Goal: Information Seeking & Learning: Understand process/instructions

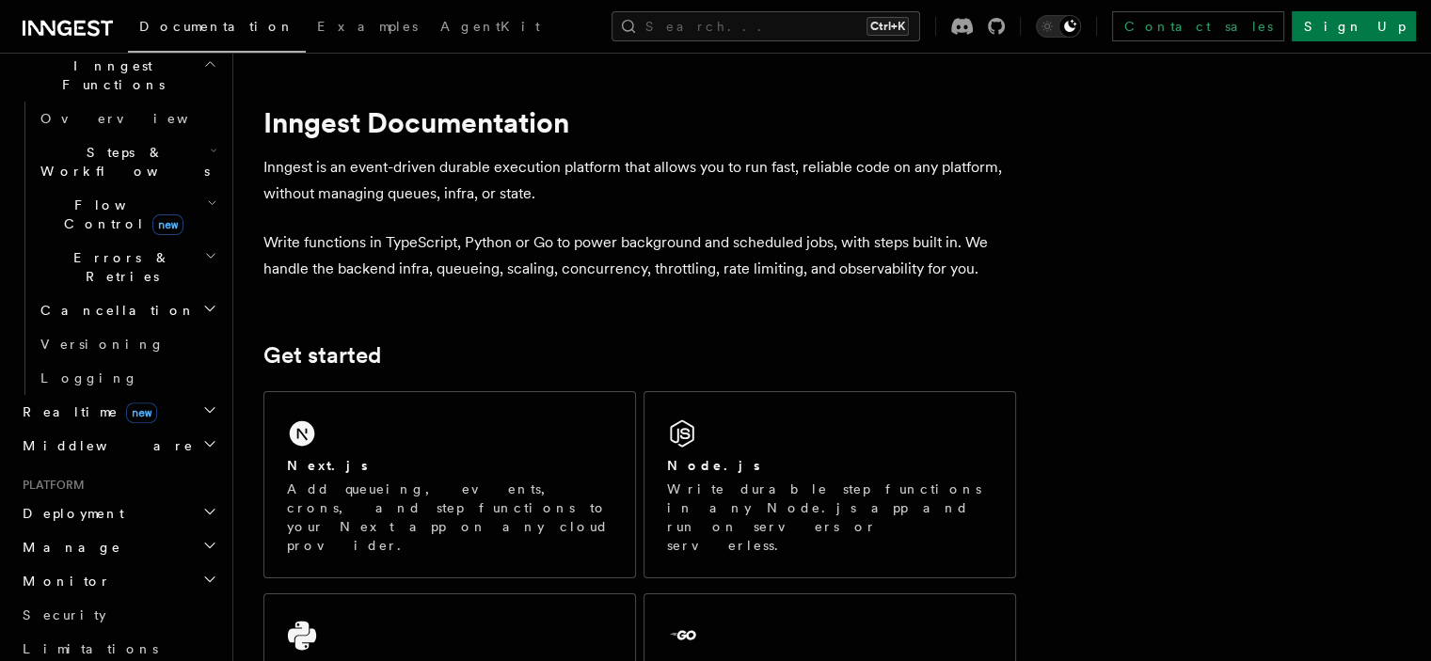
scroll to position [565, 0]
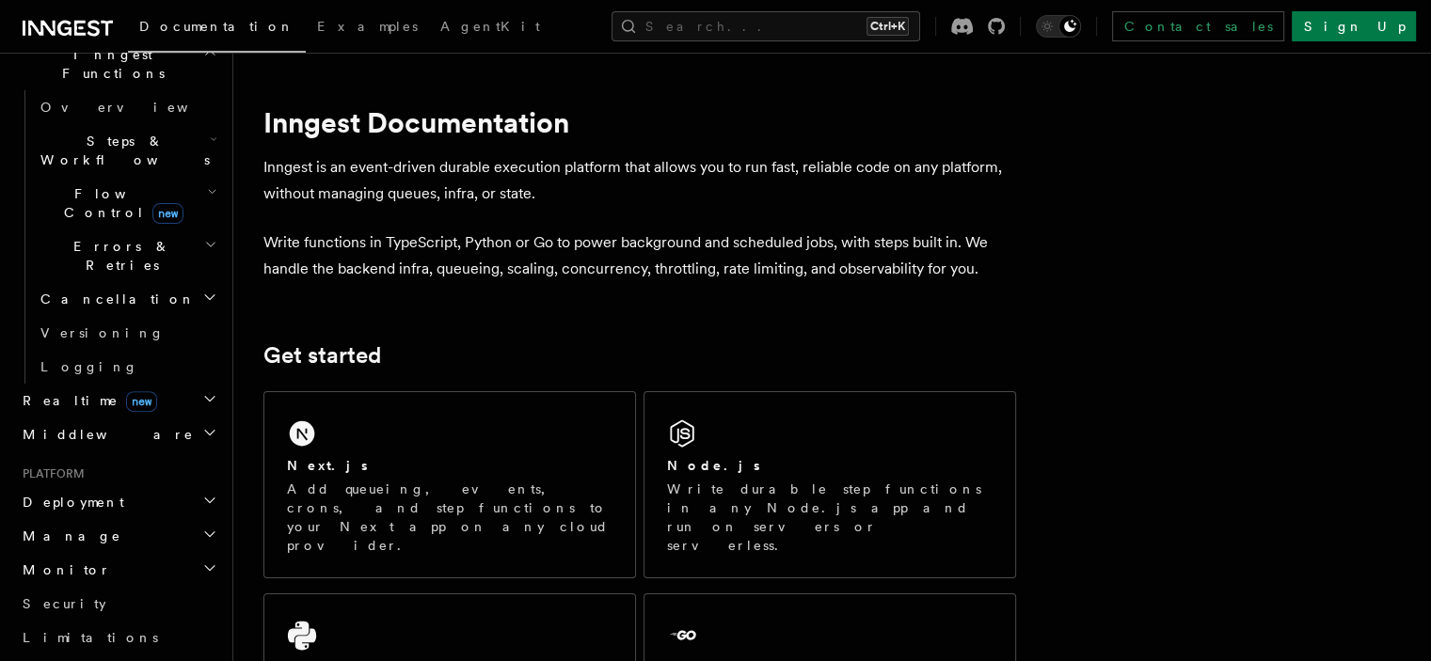
click at [86, 493] on span "Deployment" at bounding box center [69, 502] width 109 height 19
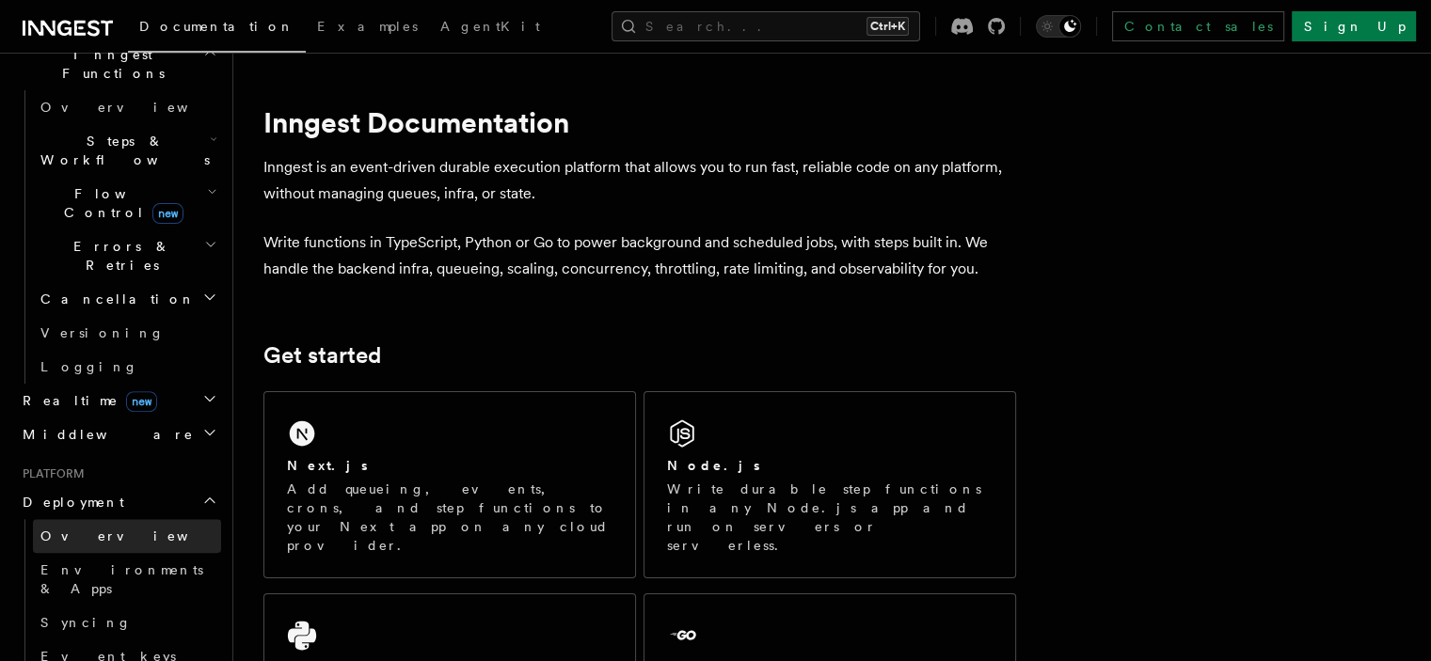
click at [71, 529] on span "Overview" at bounding box center [137, 536] width 194 height 15
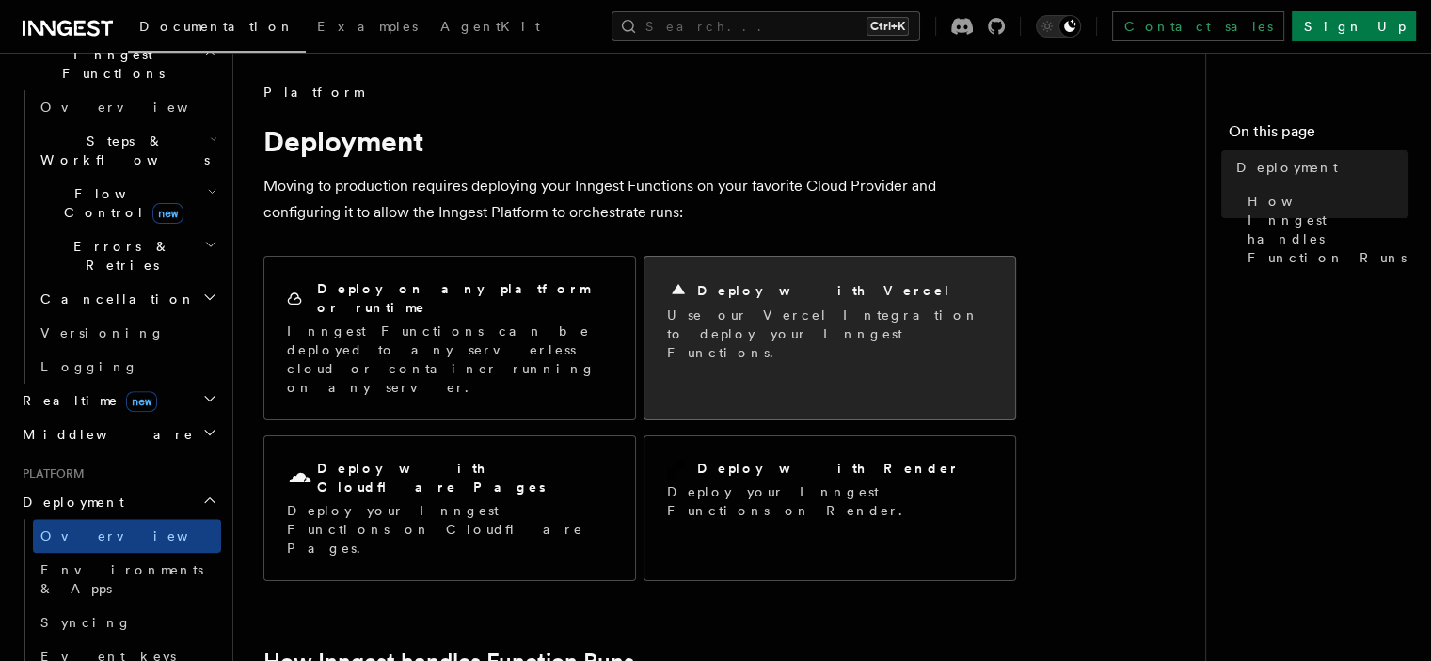
click at [746, 306] on p "Use our Vercel Integration to deploy your Inngest Functions." at bounding box center [830, 334] width 326 height 56
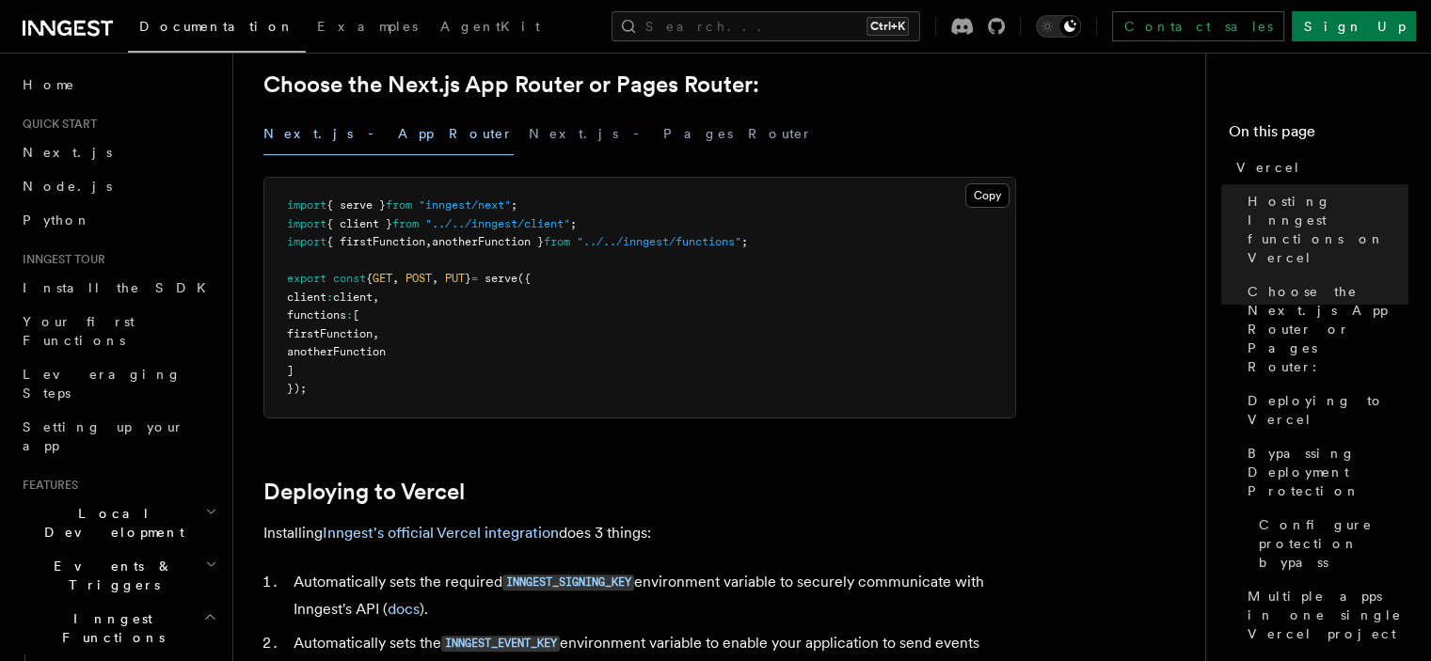
scroll to position [659, 0]
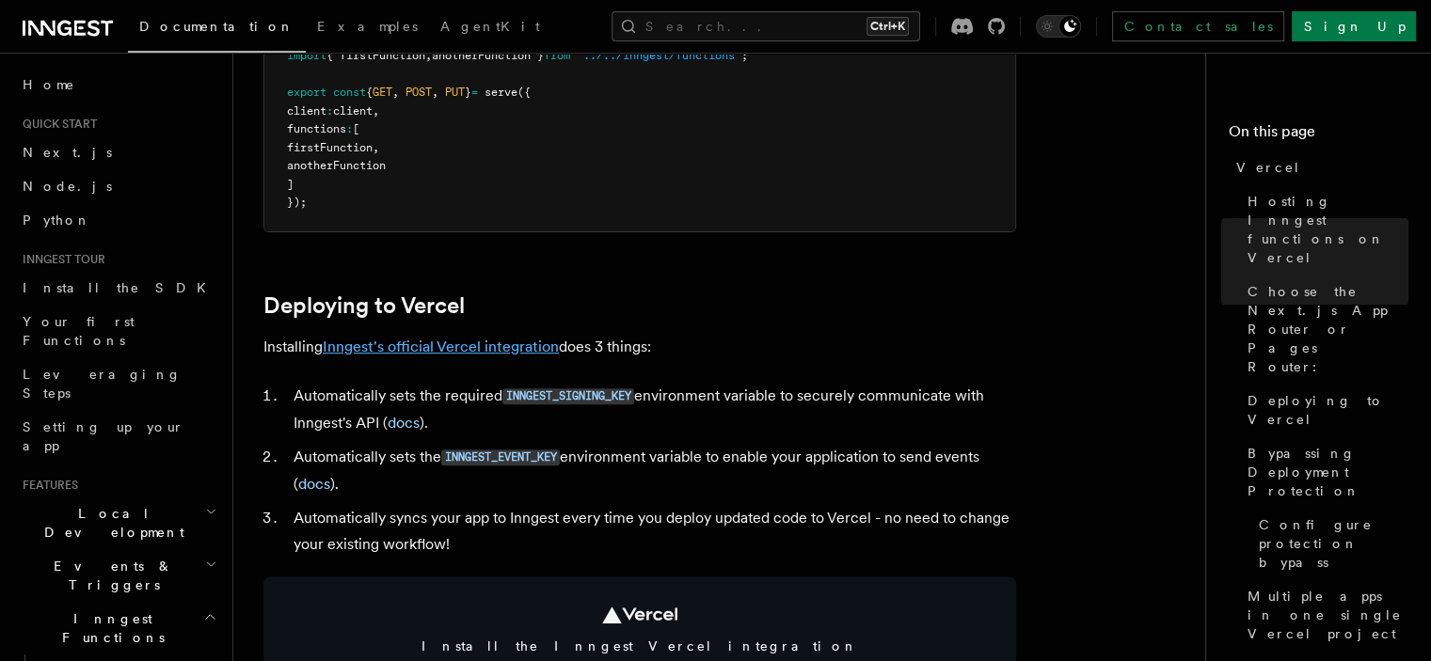
click at [519, 345] on link "Inngest's official Vercel integration" at bounding box center [441, 347] width 236 height 18
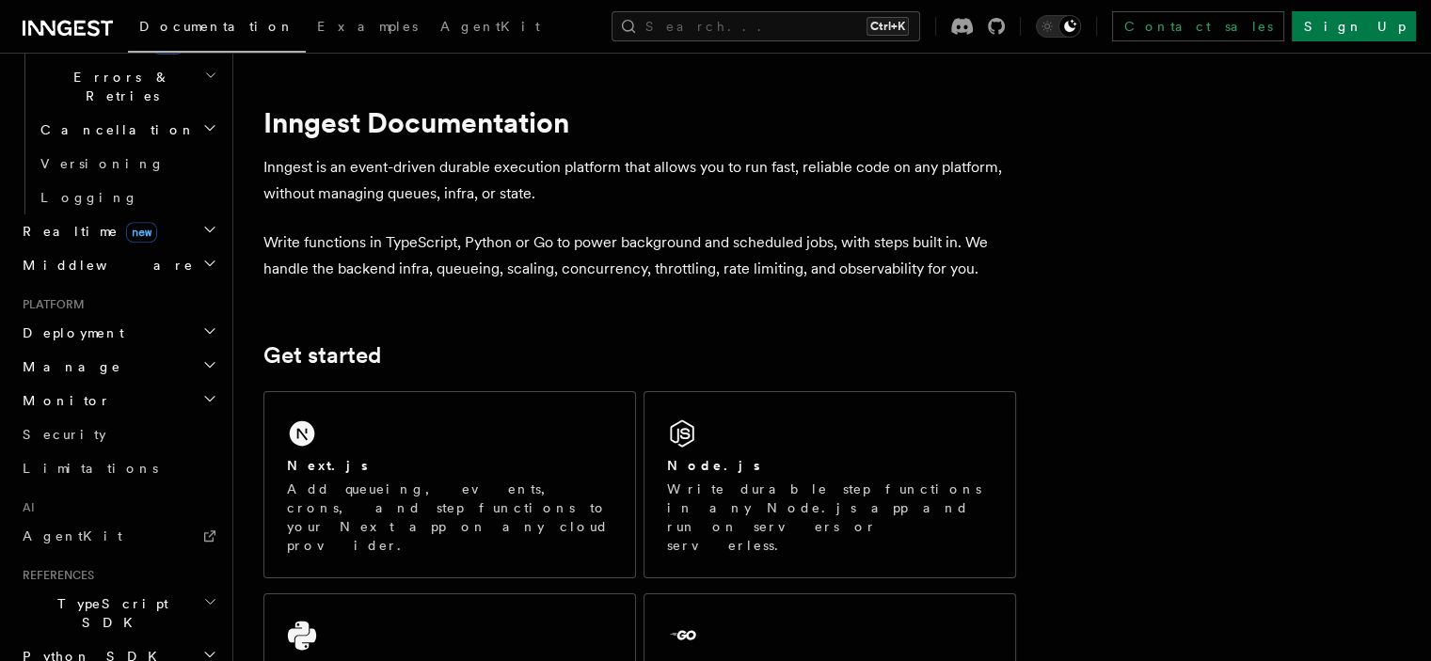
scroll to position [753, 0]
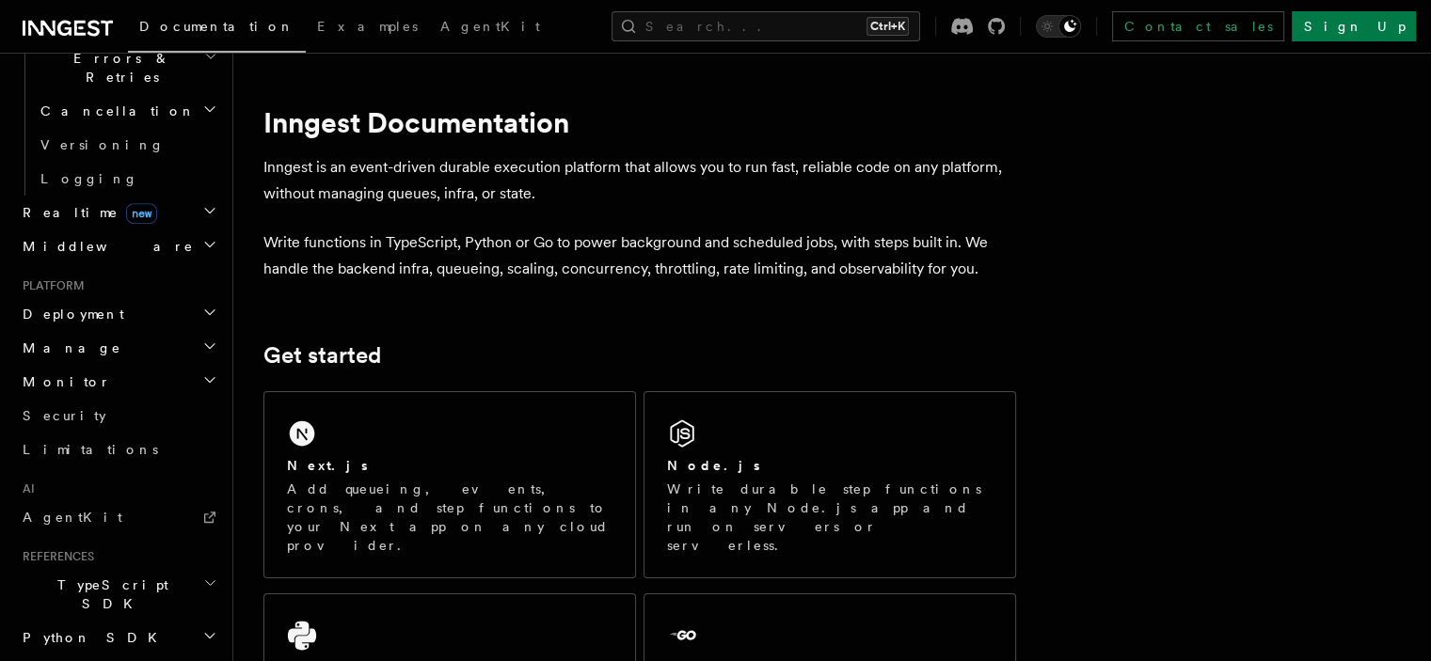
click at [83, 305] on span "Deployment" at bounding box center [69, 314] width 109 height 19
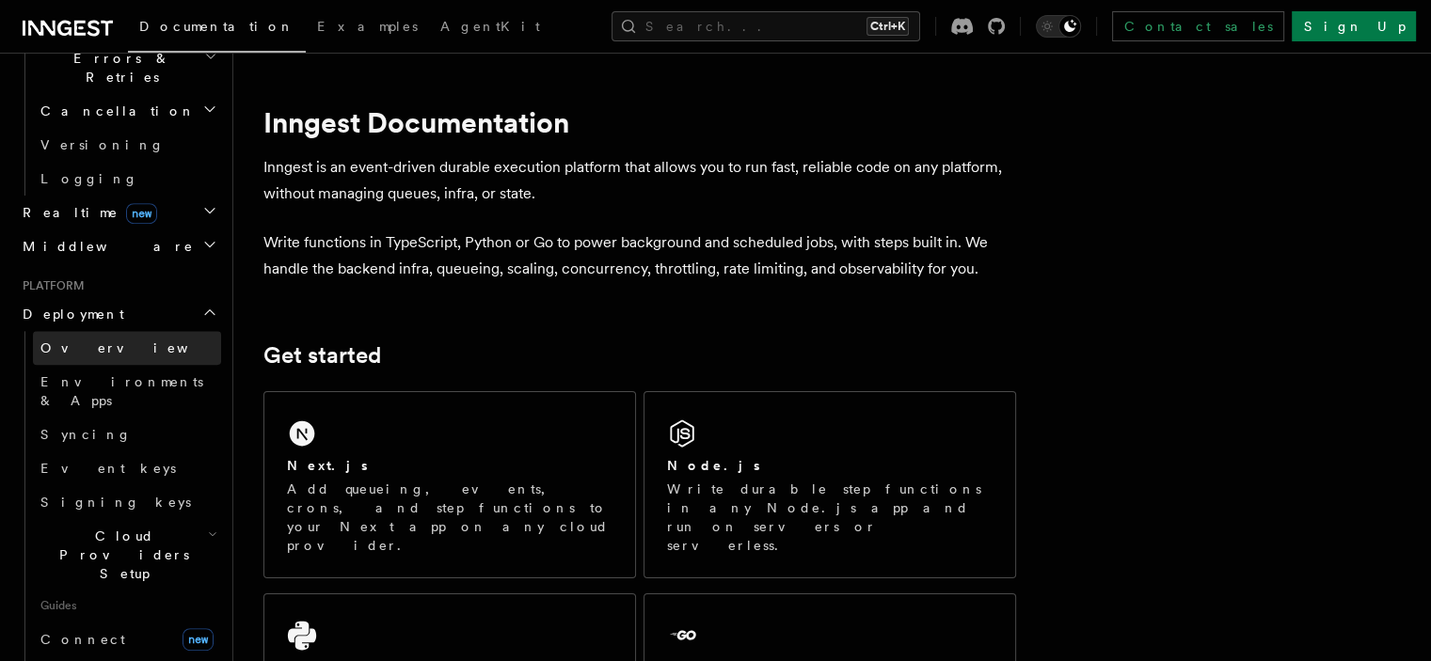
click at [81, 341] on span "Overview" at bounding box center [137, 348] width 194 height 15
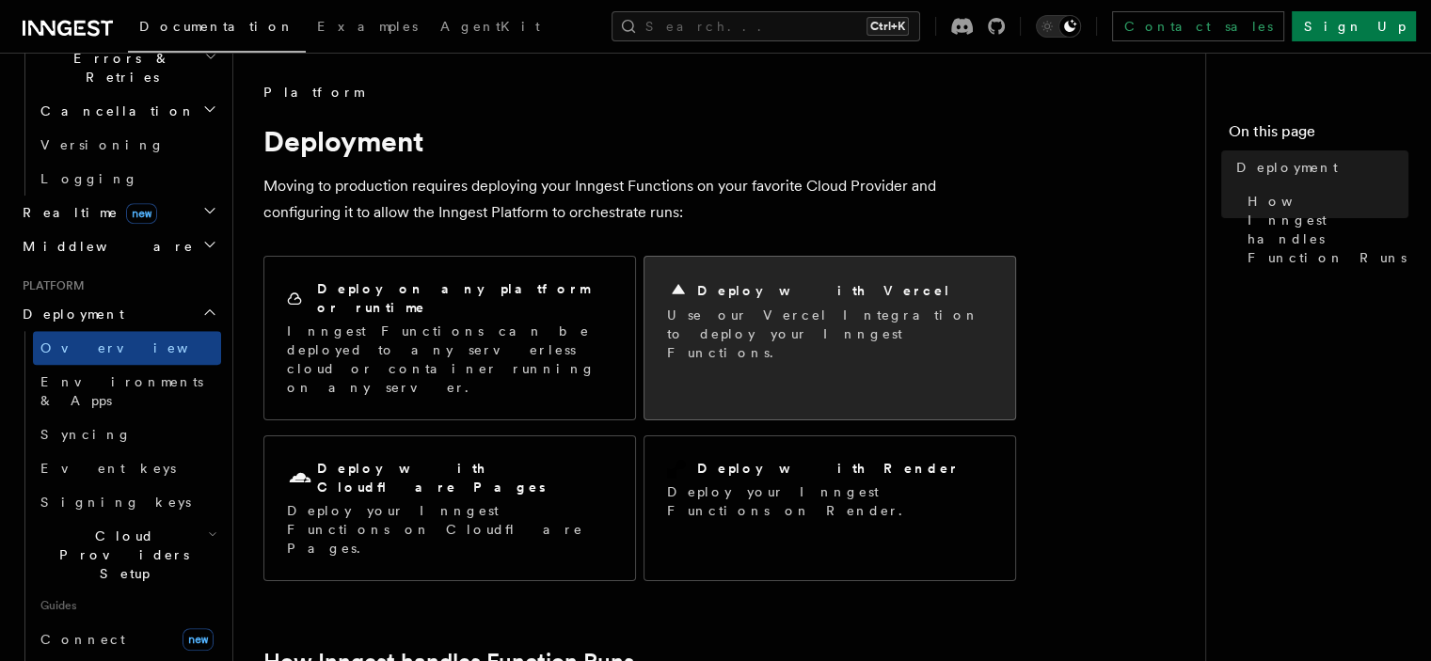
click at [730, 308] on p "Use our Vercel Integration to deploy your Inngest Functions." at bounding box center [830, 334] width 326 height 56
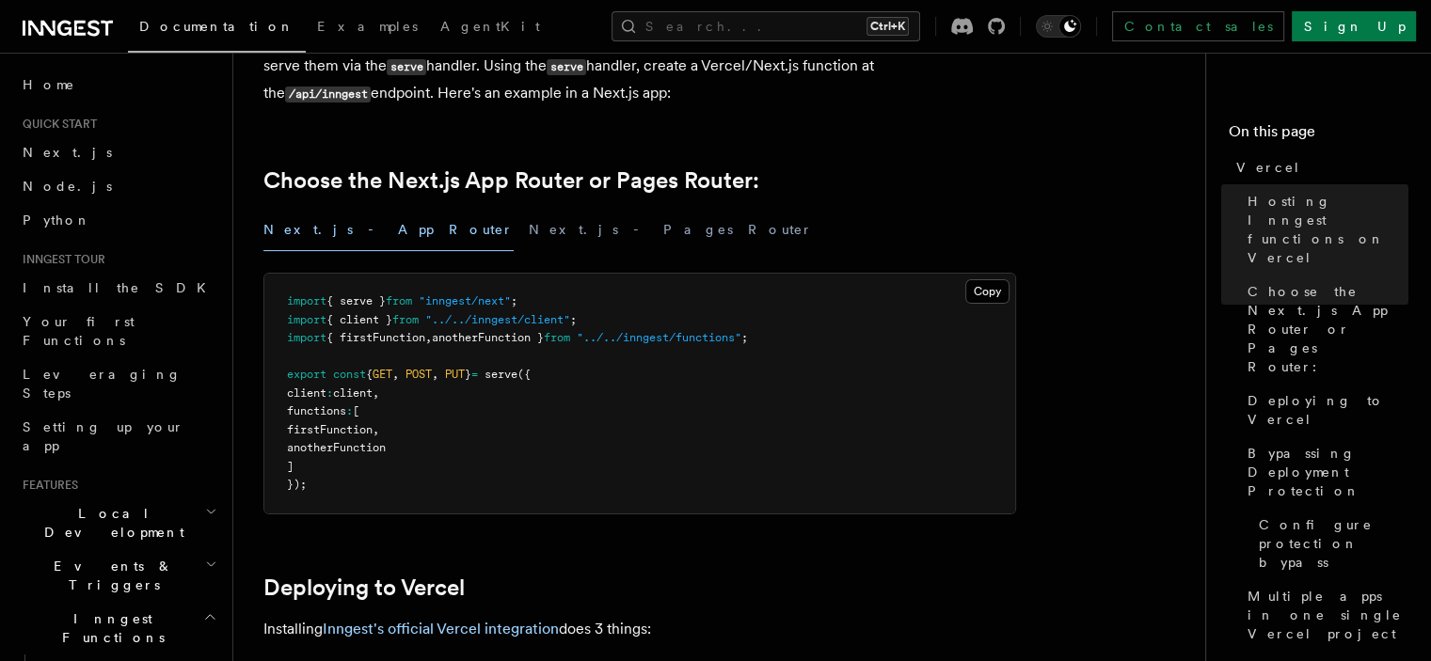
scroll to position [753, 0]
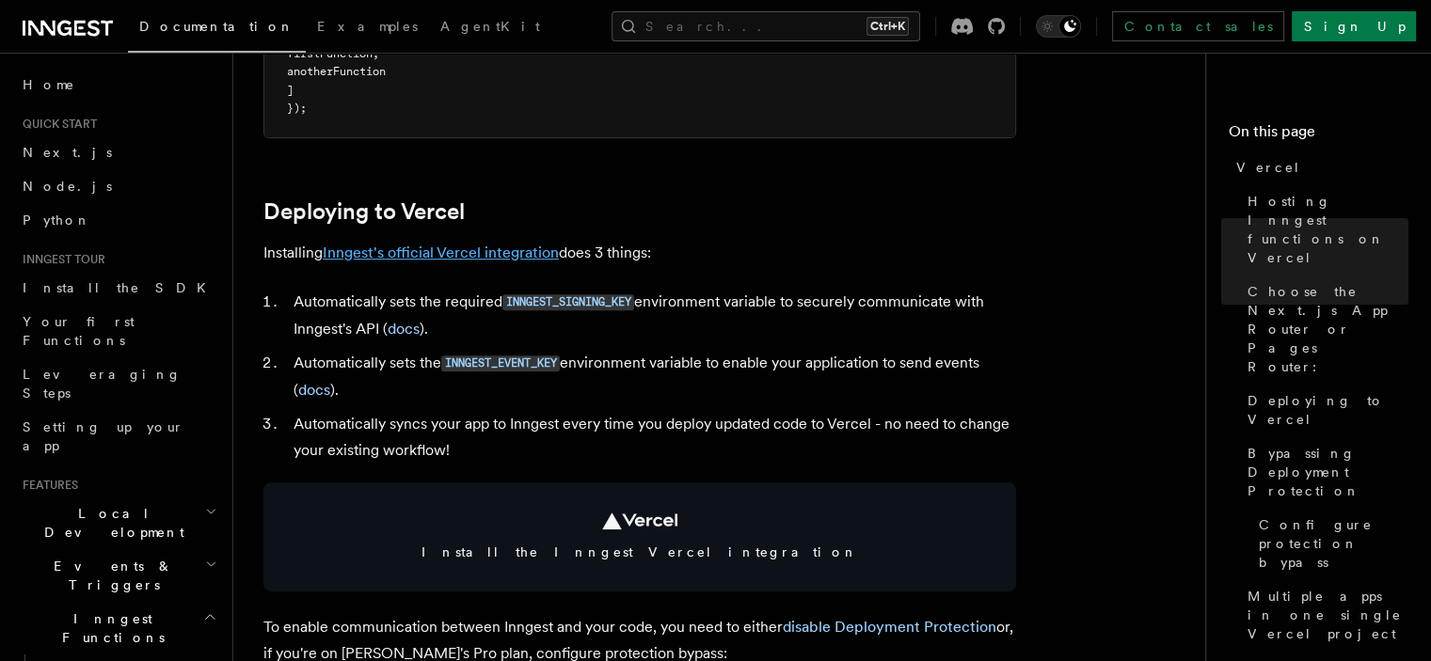
click at [458, 249] on link "Inngest's official Vercel integration" at bounding box center [441, 253] width 236 height 18
